Goal: Task Accomplishment & Management: Manage account settings

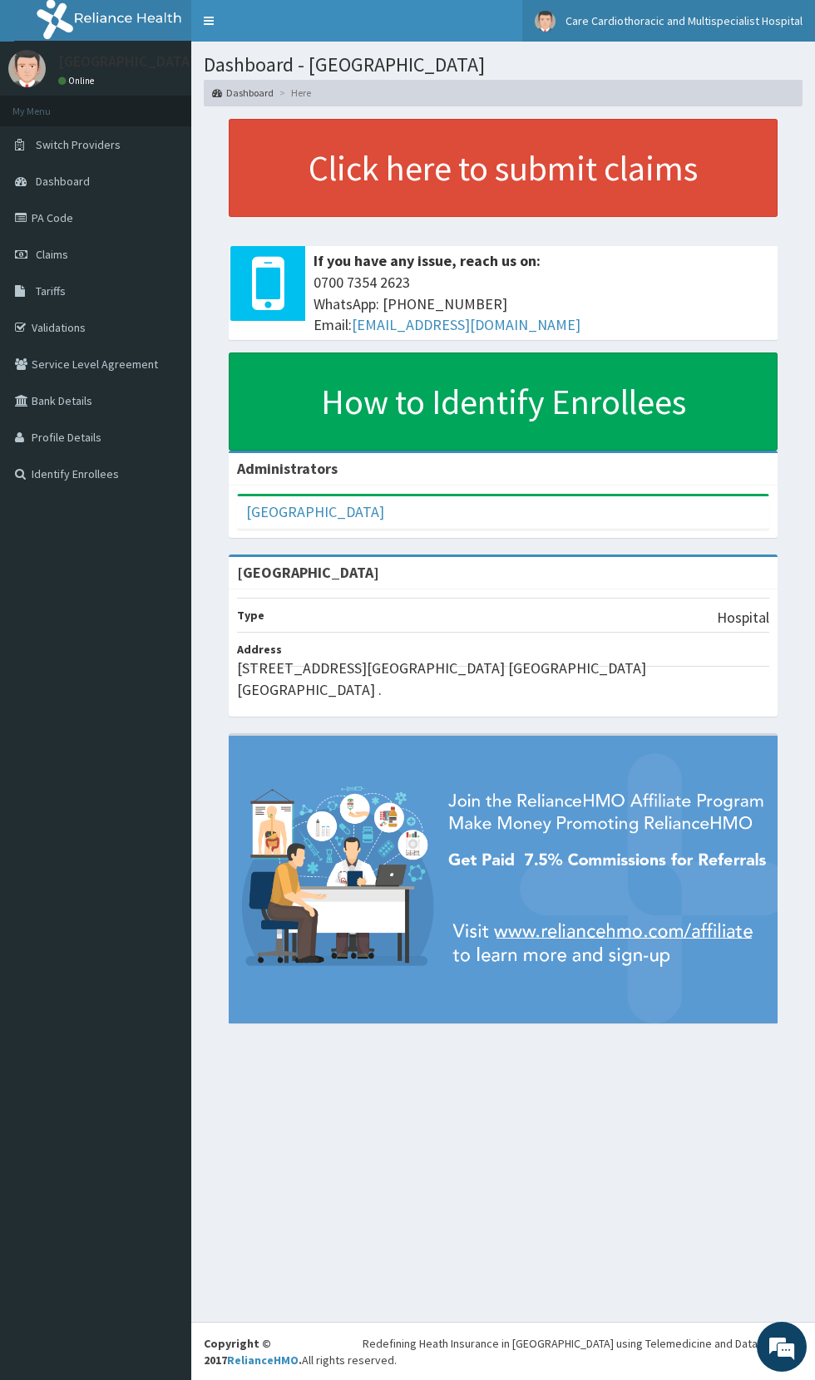
click at [608, 25] on span "Care Cardiothoracic and Multispecialist Hospital" at bounding box center [683, 20] width 237 height 15
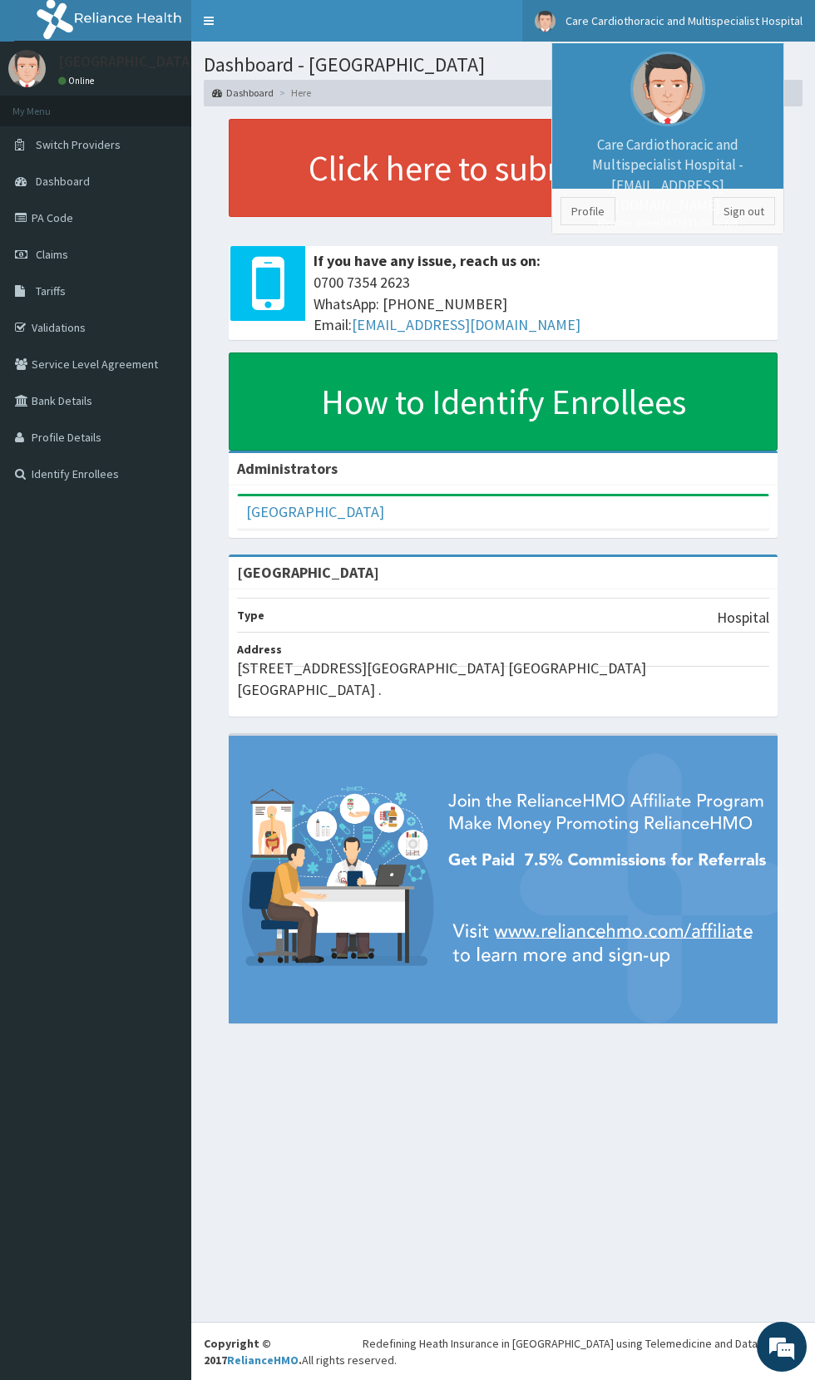
click at [718, 215] on small "Member since [DATE] 11:55:50 AM" at bounding box center [667, 222] width 215 height 14
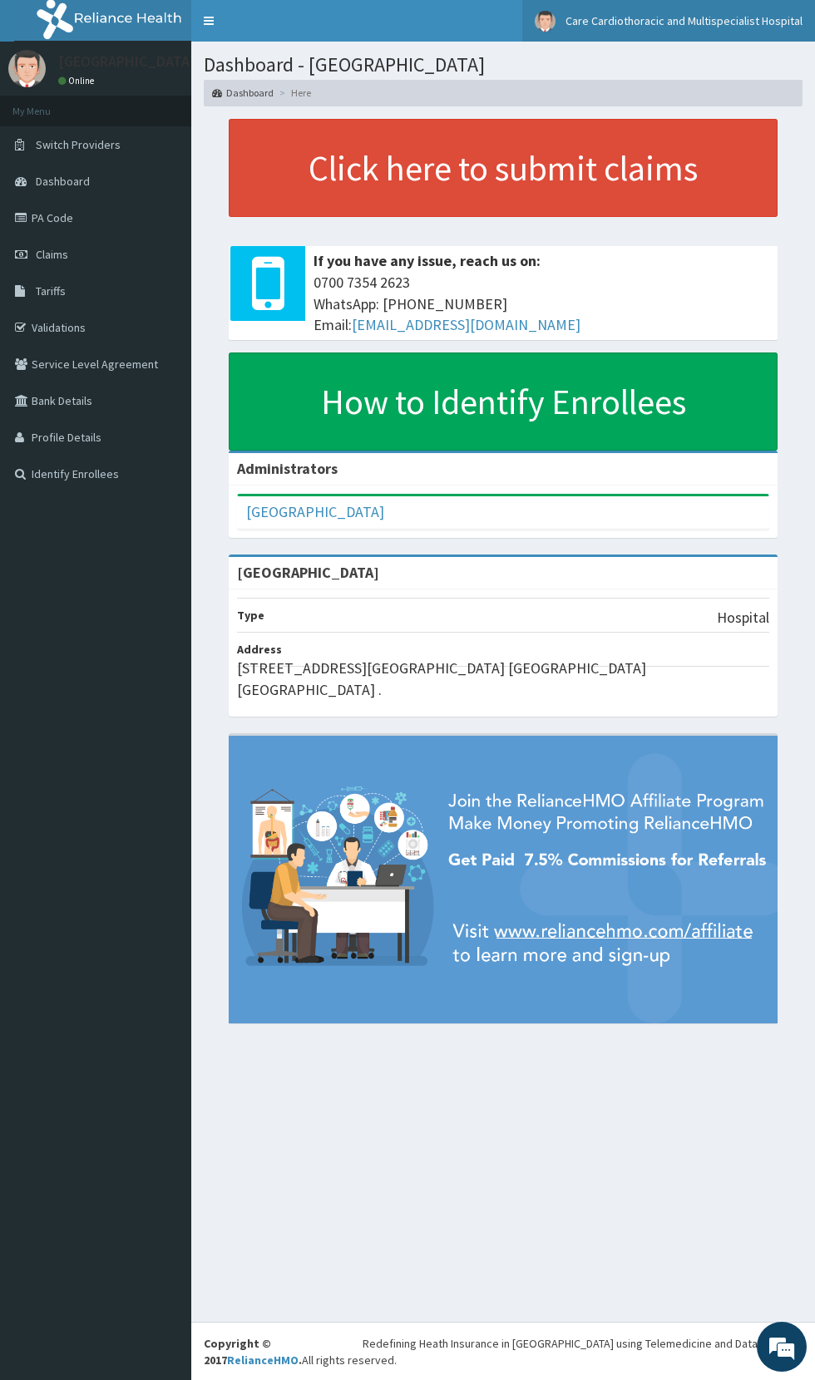
click at [628, 21] on span "Care Cardiothoracic and Multispecialist Hospital" at bounding box center [683, 20] width 237 height 15
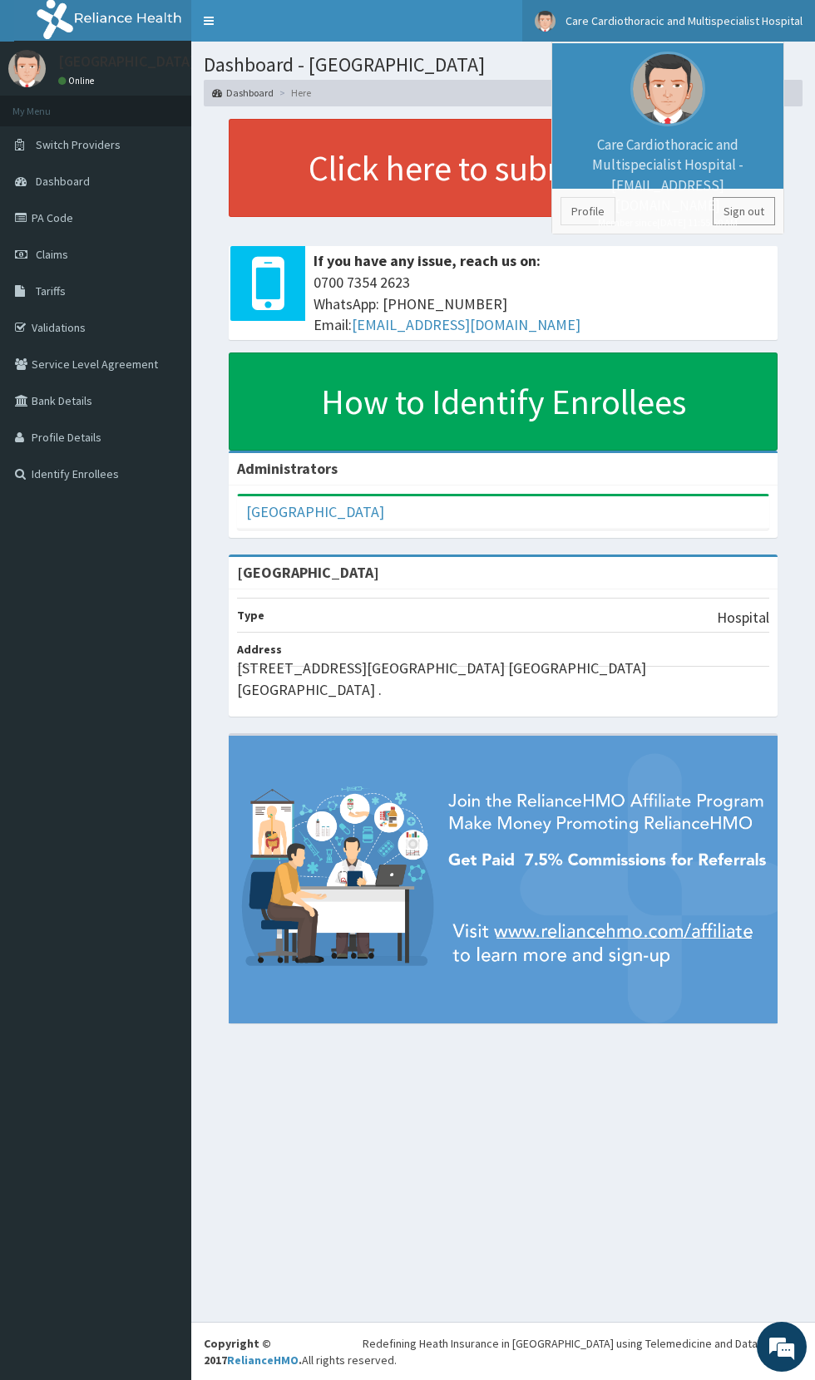
click at [719, 224] on link "Sign out" at bounding box center [744, 211] width 62 height 28
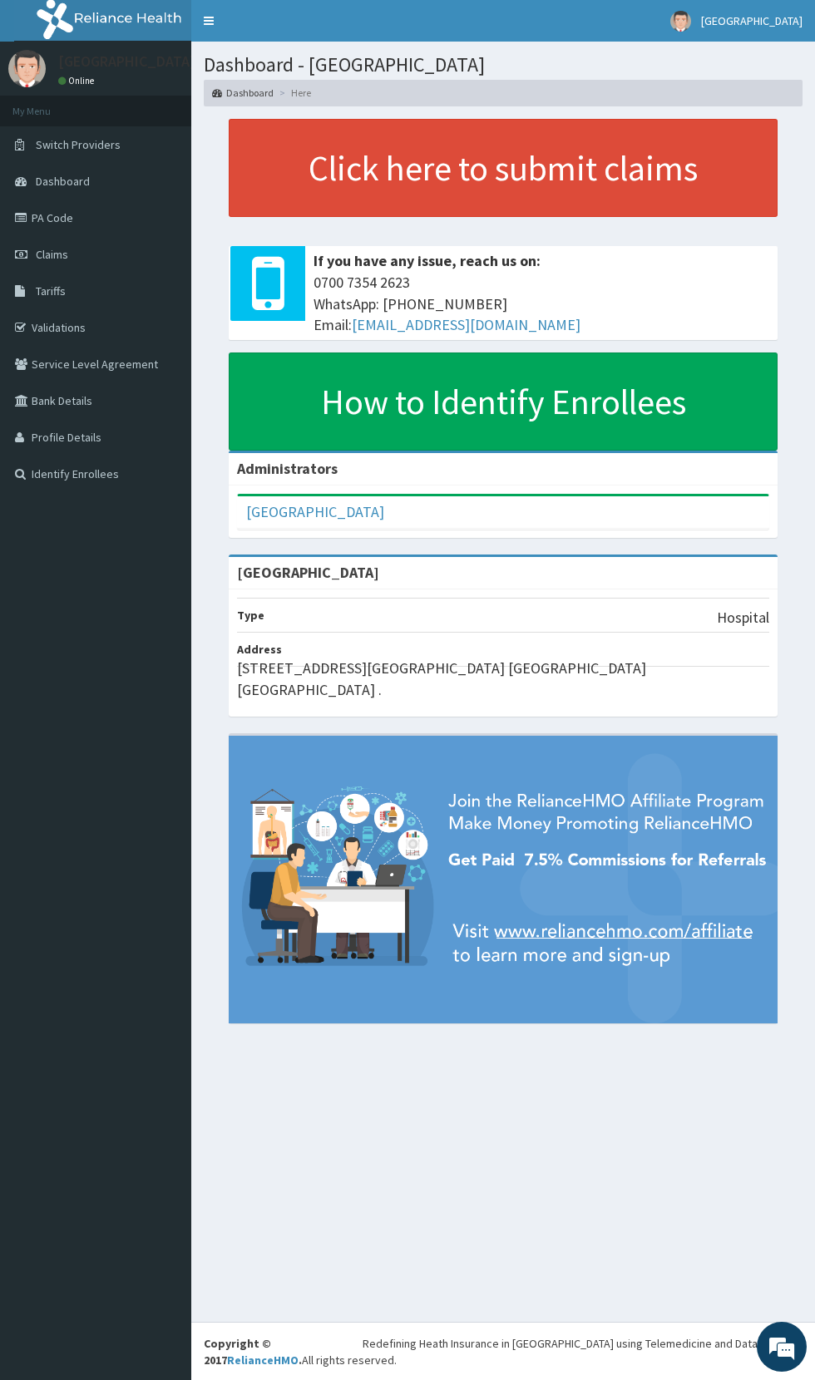
click at [51, 328] on link "Validations" at bounding box center [95, 327] width 191 height 37
